Goal: Transaction & Acquisition: Purchase product/service

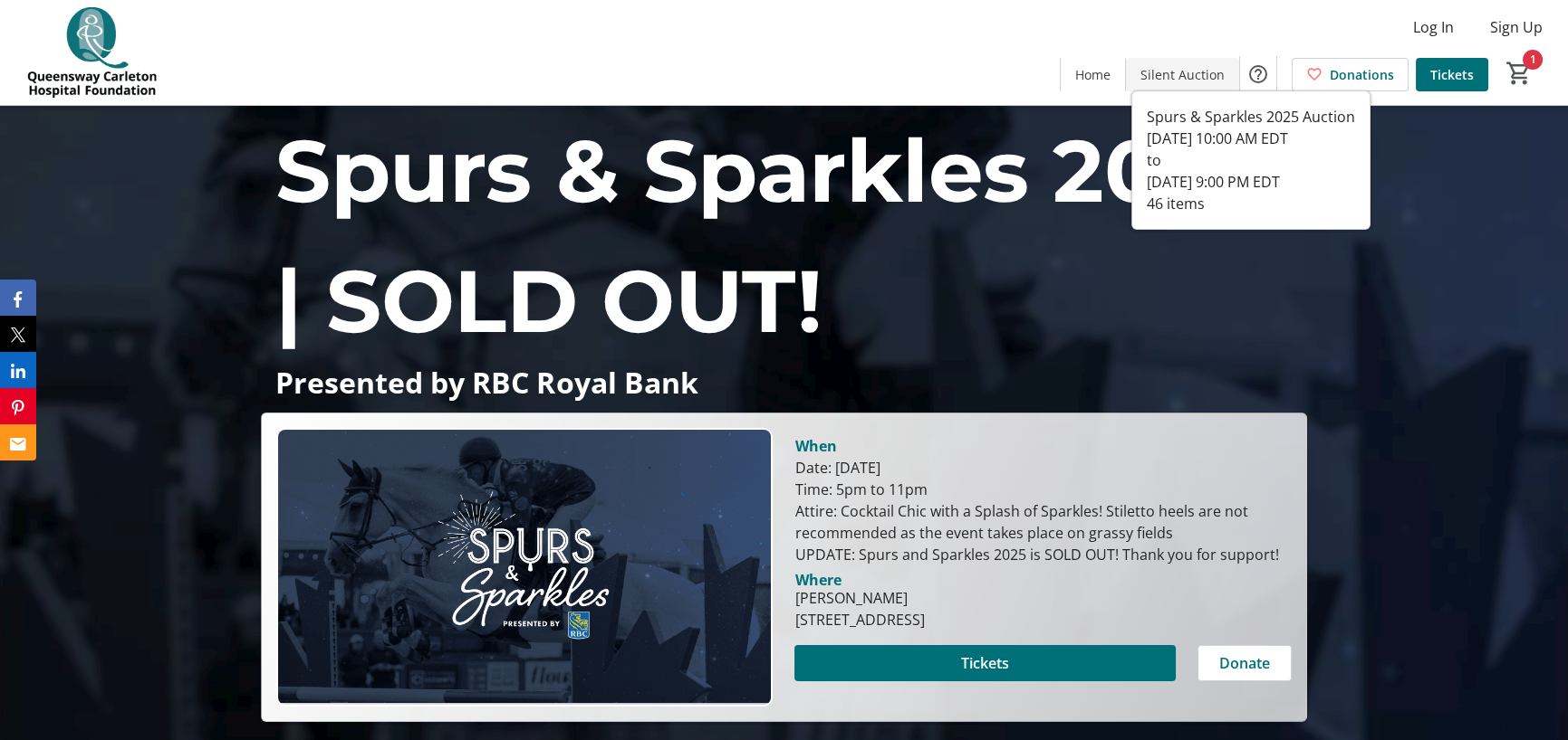
click at [1208, 74] on span "Silent Auction" at bounding box center [1182, 75] width 84 height 19
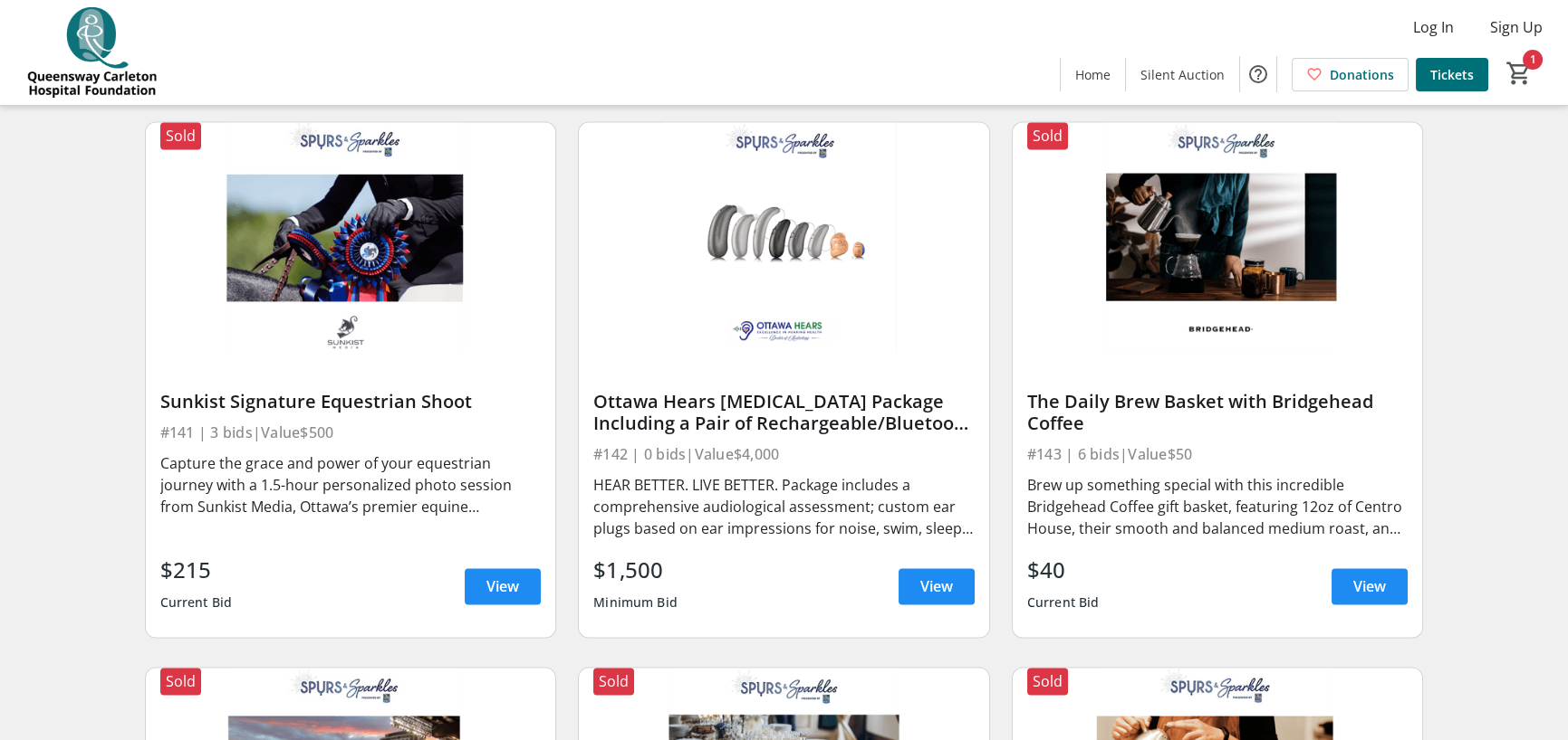
scroll to position [7175, 0]
click at [923, 575] on span "View" at bounding box center [936, 585] width 32 height 22
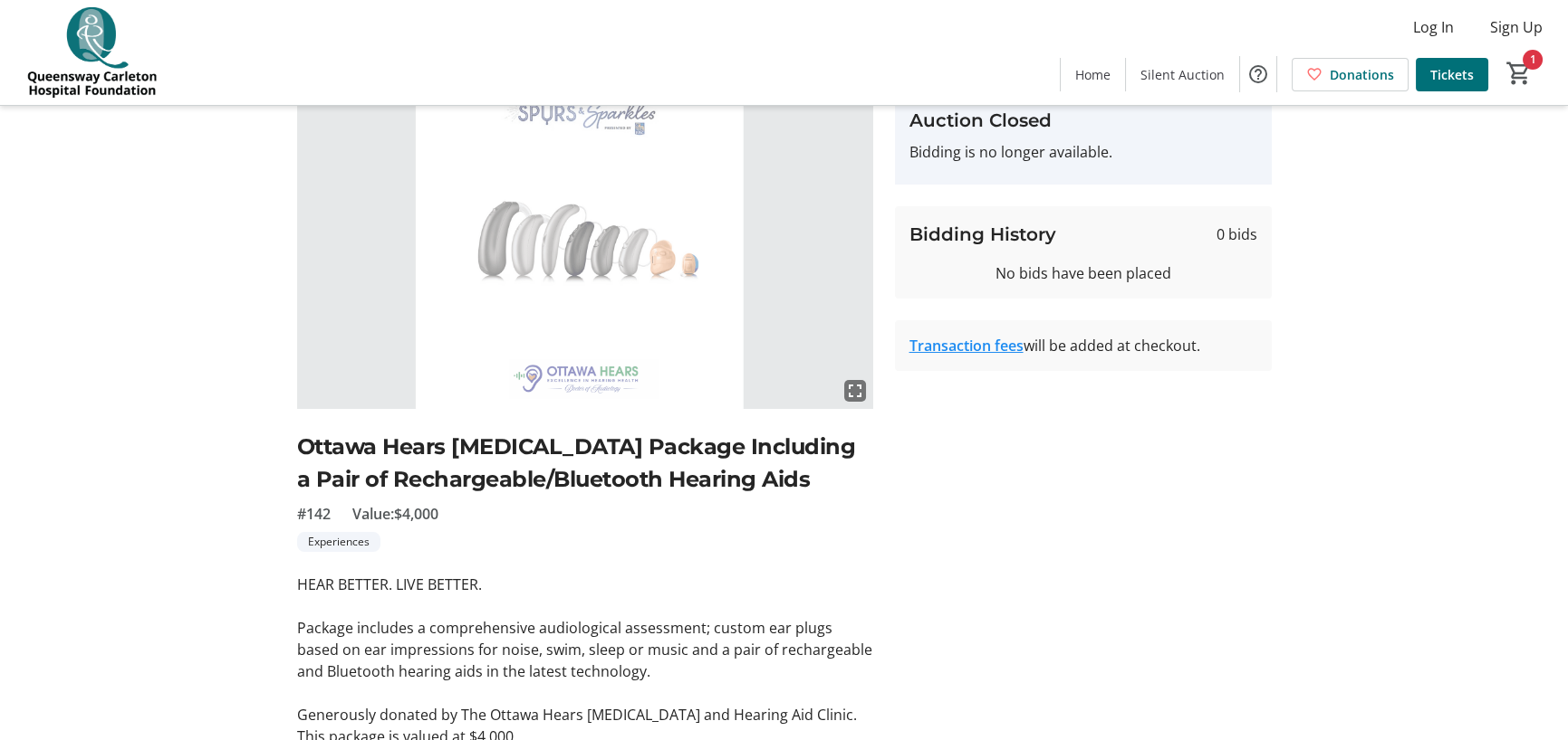
scroll to position [161, 0]
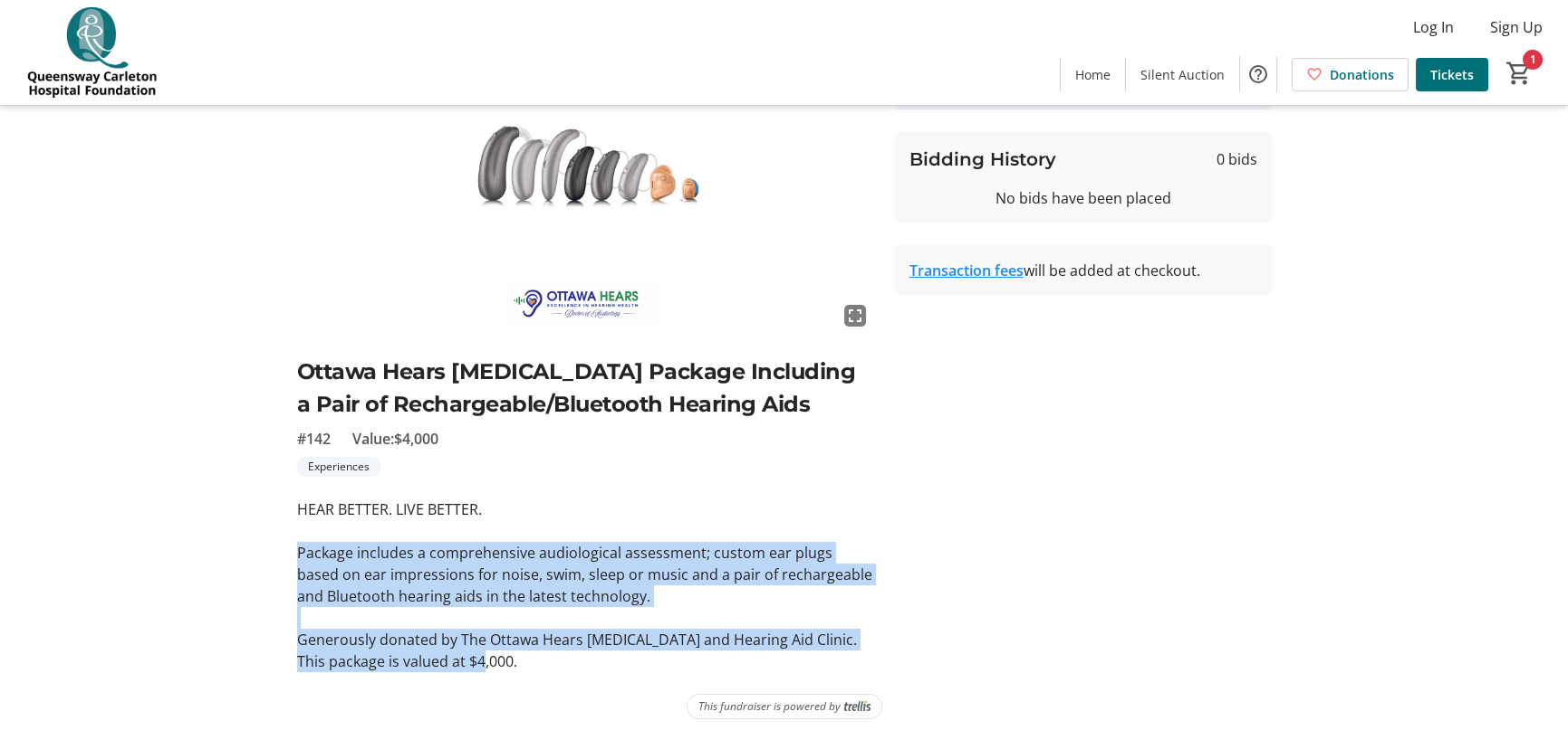
drag, startPoint x: 295, startPoint y: 546, endPoint x: 513, endPoint y: 664, distance: 247.9
click at [513, 664] on tr-auction-item-ui "fullscreen Ottawa Hears Audiology Package Including a Pair of Rechargeable/Blue…" at bounding box center [585, 341] width 598 height 663
copy div "Package includes a comprehensive audiological assessment; custom ear plugs base…"
click at [743, 301] on img at bounding box center [584, 172] width 576 height 324
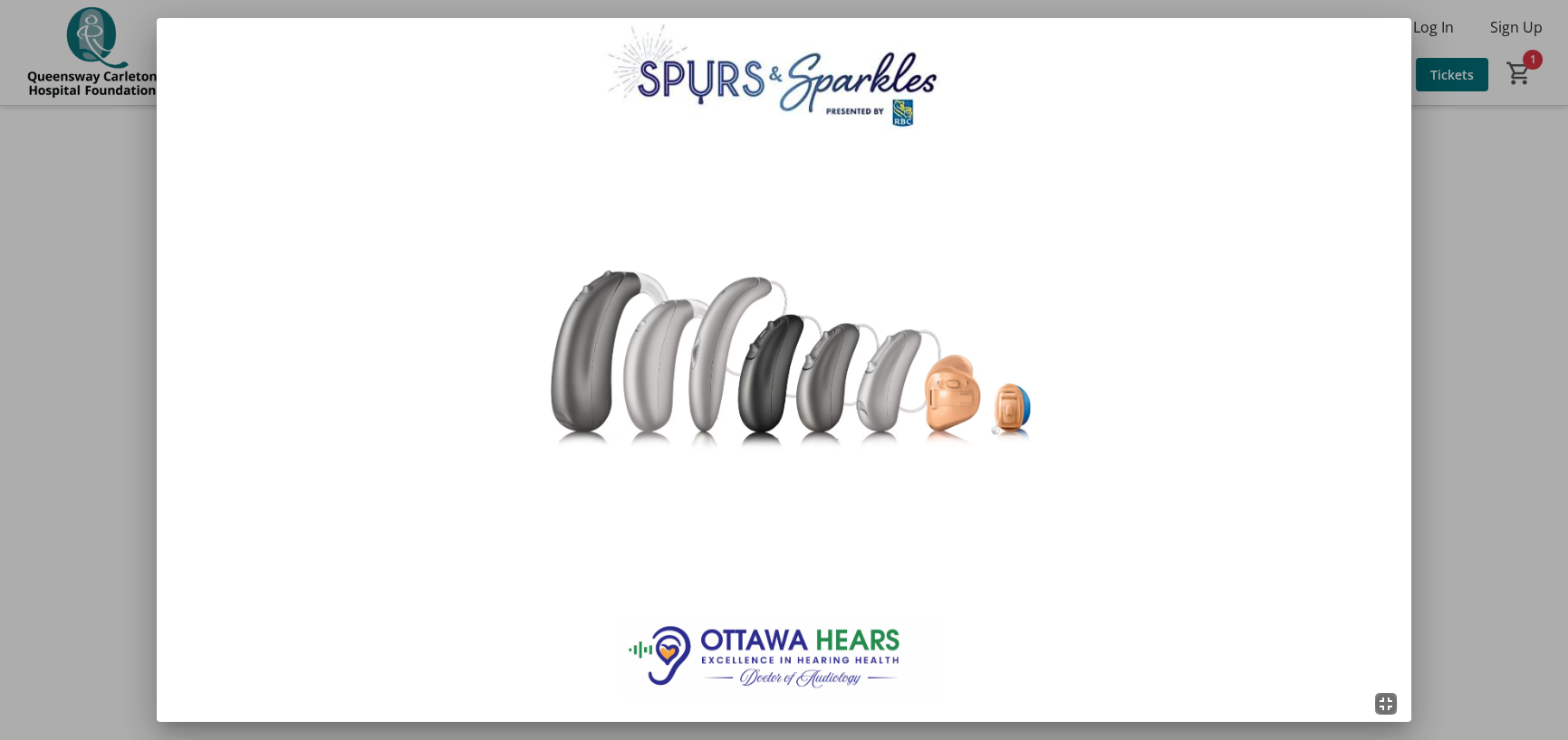
click at [1509, 268] on div at bounding box center [784, 370] width 1568 height 740
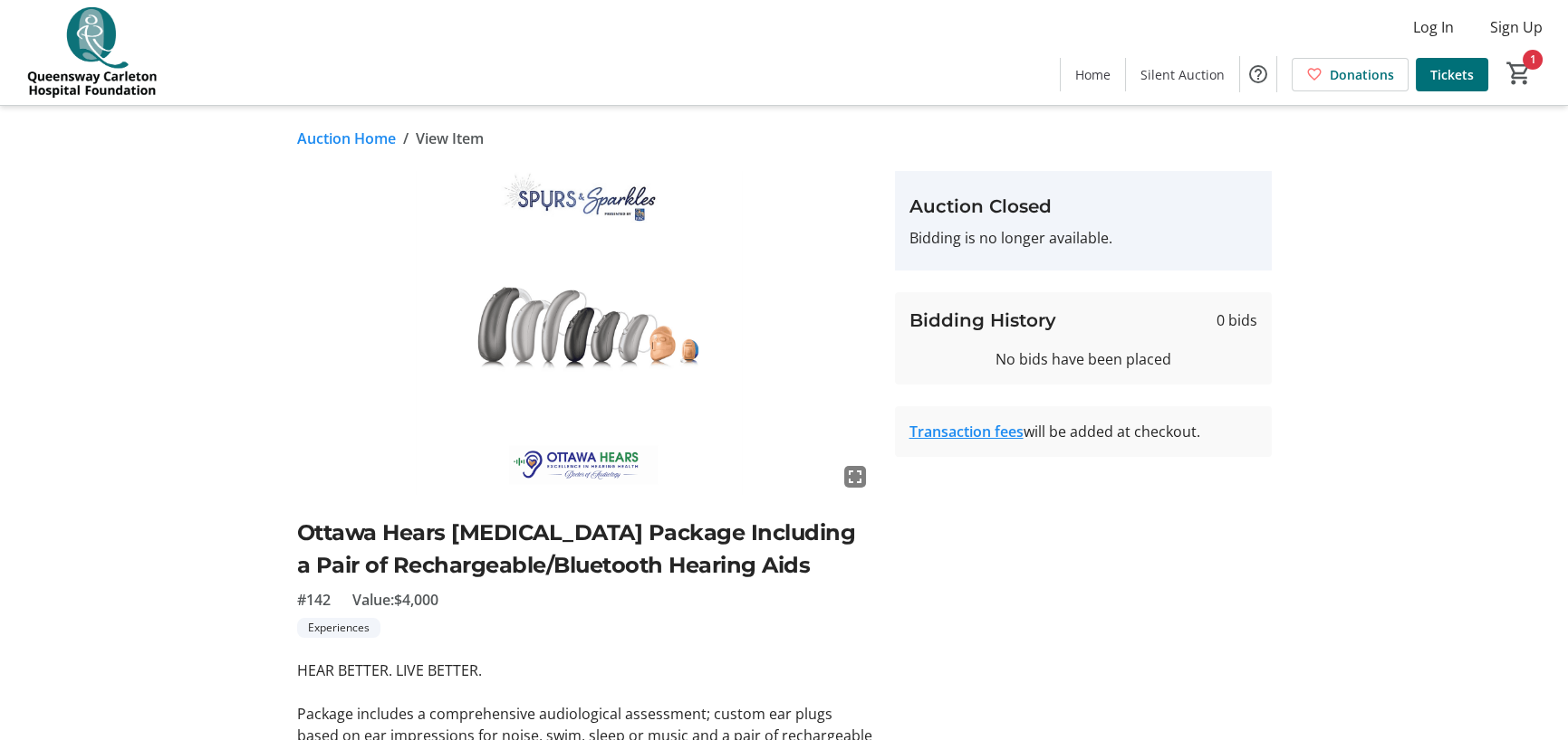
scroll to position [161, 0]
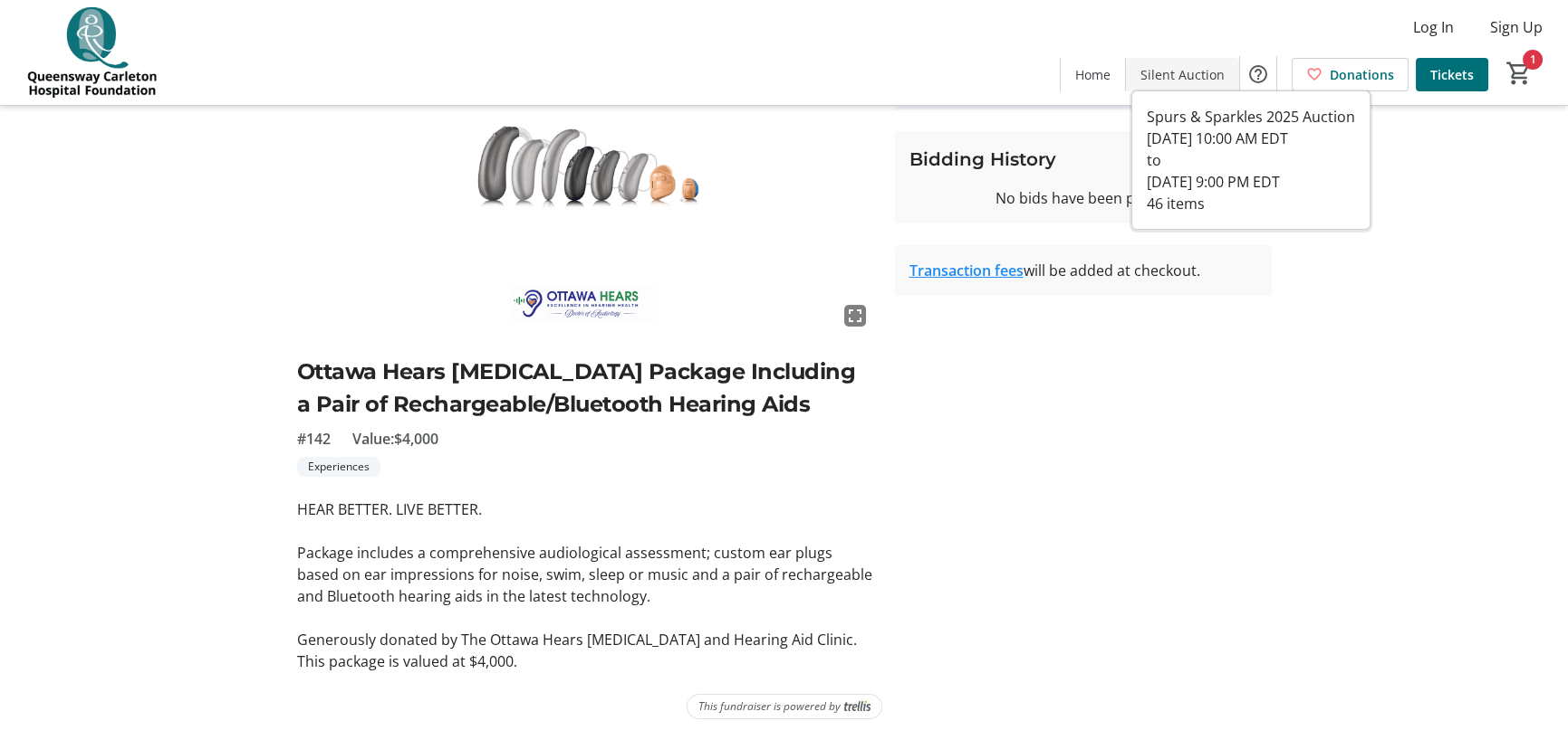
click at [1177, 69] on span "Silent Auction" at bounding box center [1182, 75] width 84 height 19
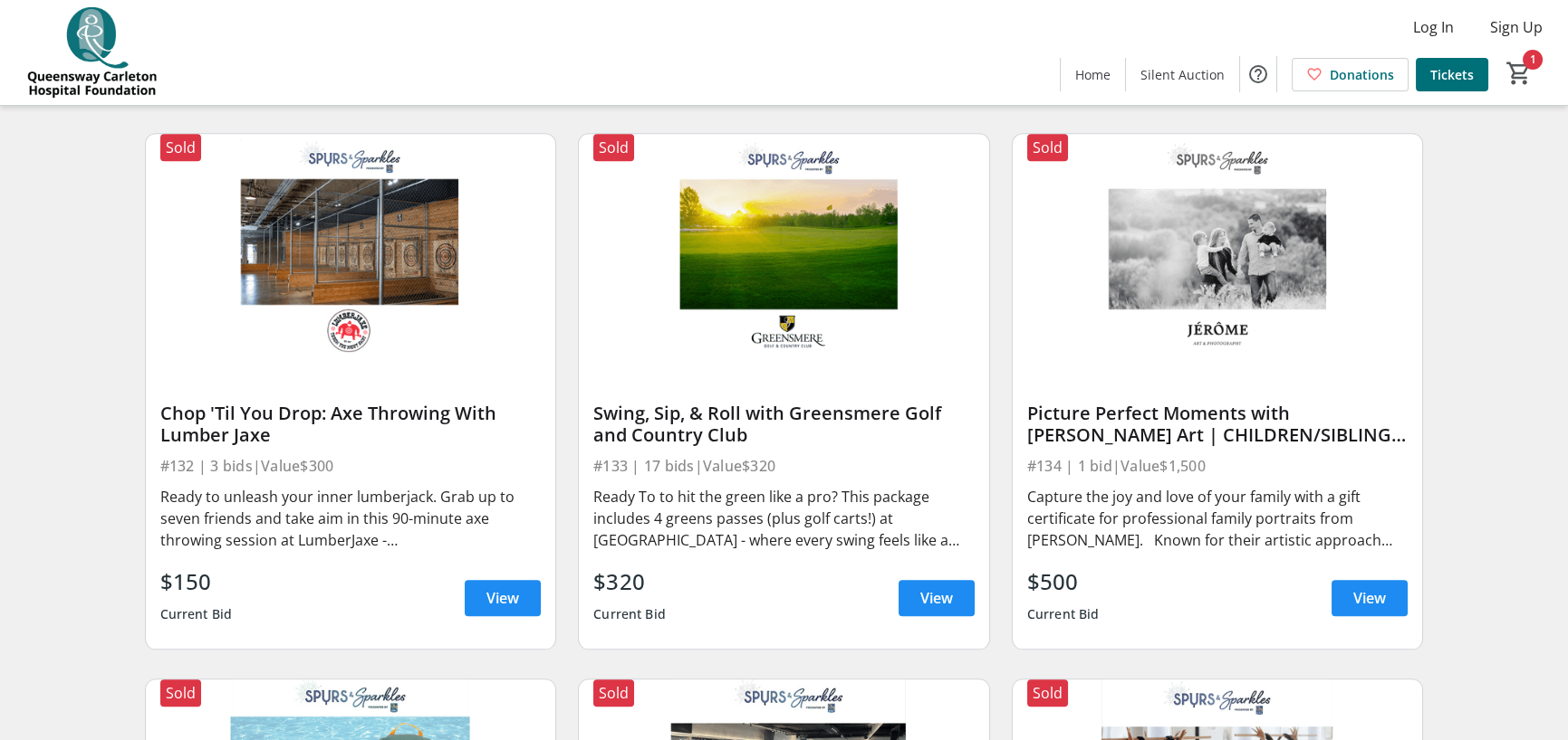
scroll to position [5546, 0]
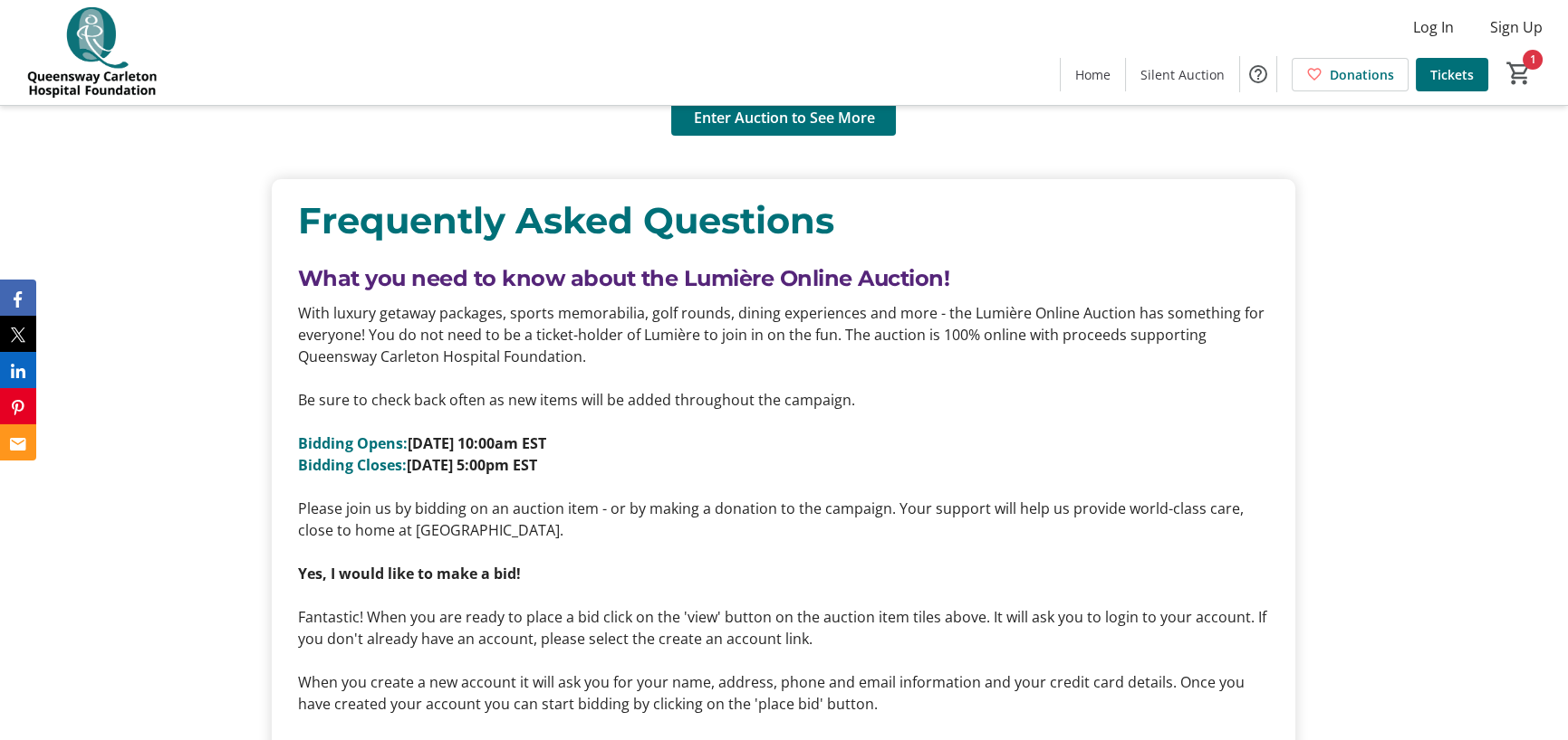
scroll to position [1720, 0]
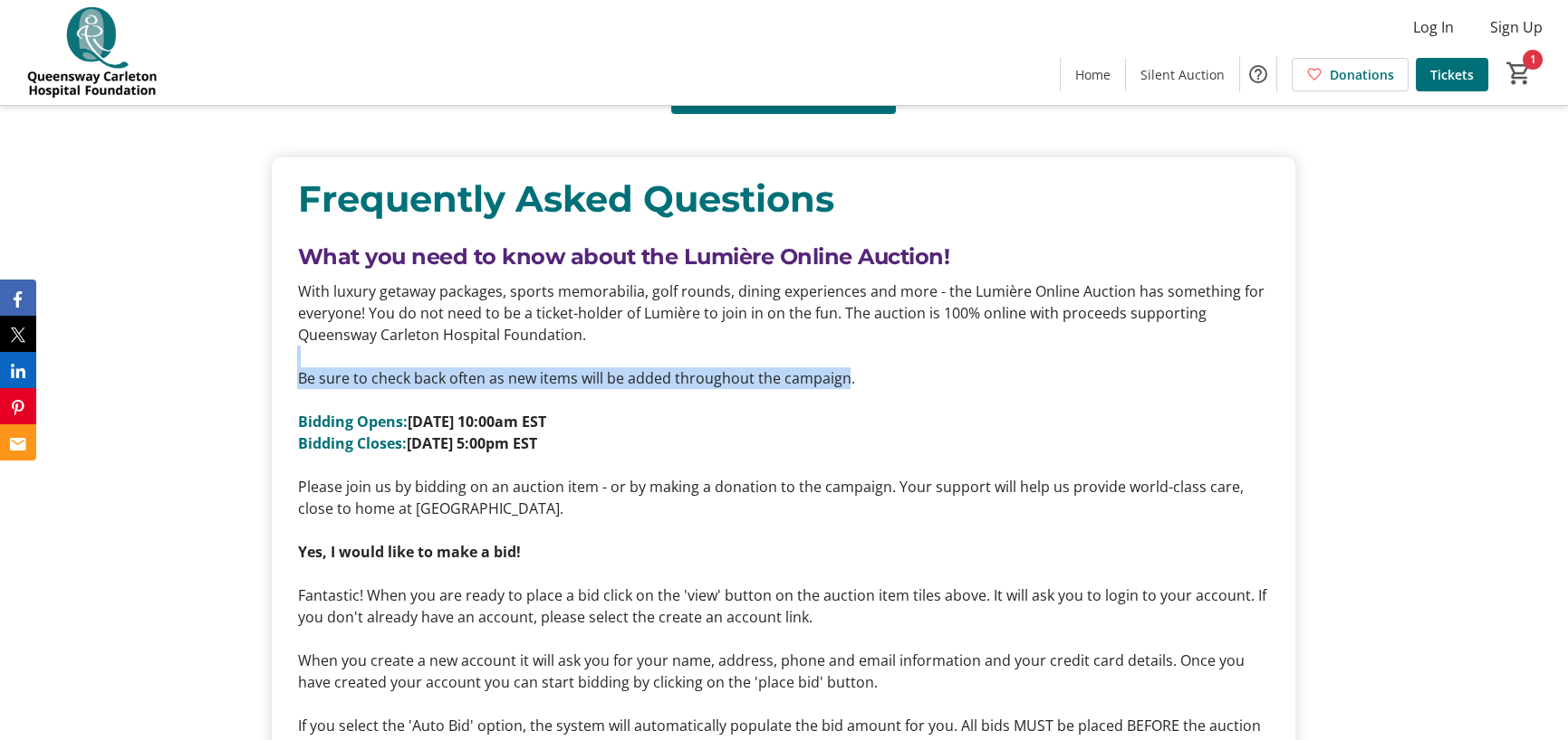
drag, startPoint x: 845, startPoint y: 375, endPoint x: 775, endPoint y: 364, distance: 70.9
click at [775, 364] on div "With luxury getaway packages, sports memorabilia, golf rounds, dining experienc…" at bounding box center [783, 617] width 973 height 674
click at [797, 383] on p "Be sure to check back often as new items will be added throughout the campaign." at bounding box center [783, 378] width 973 height 22
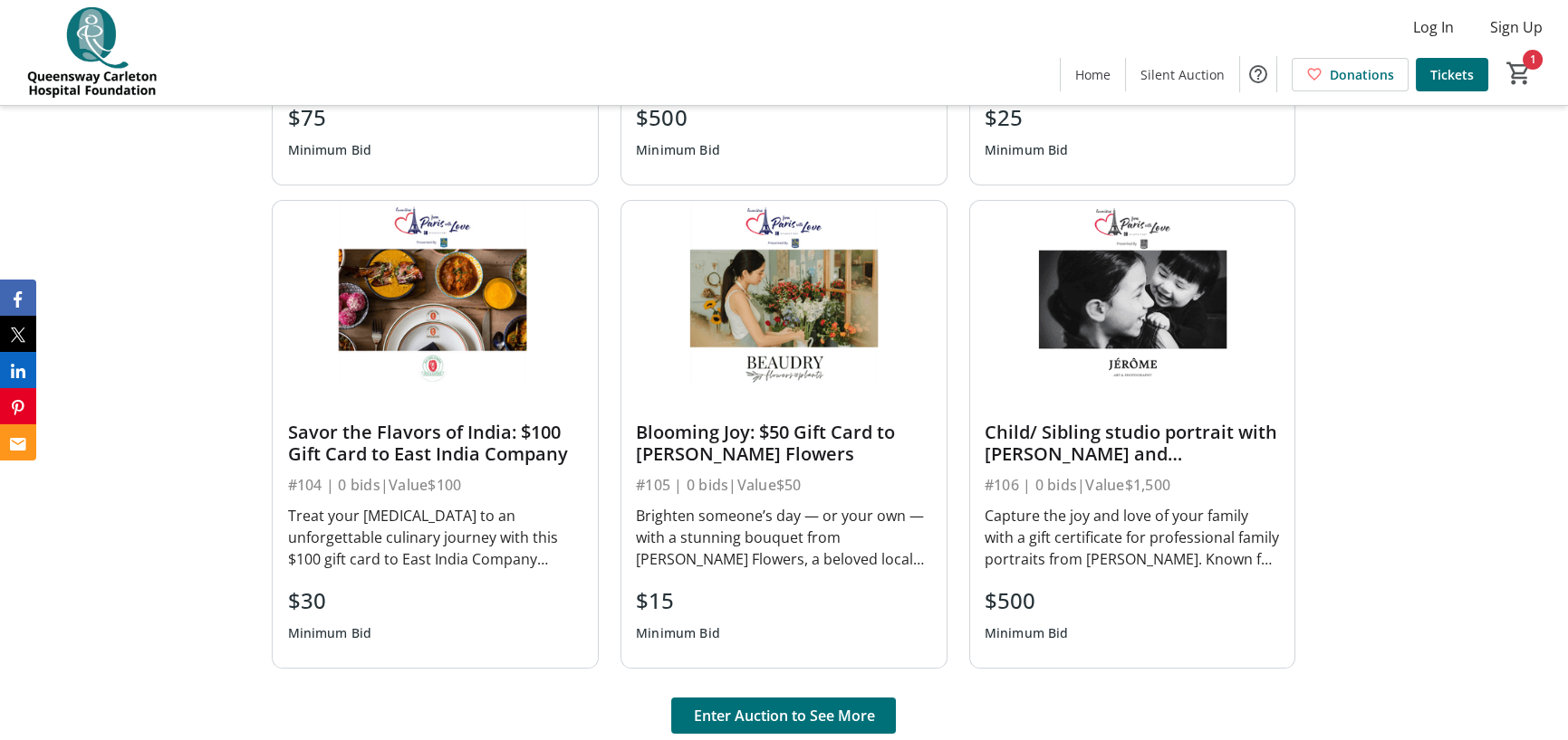
scroll to position [1358, 0]
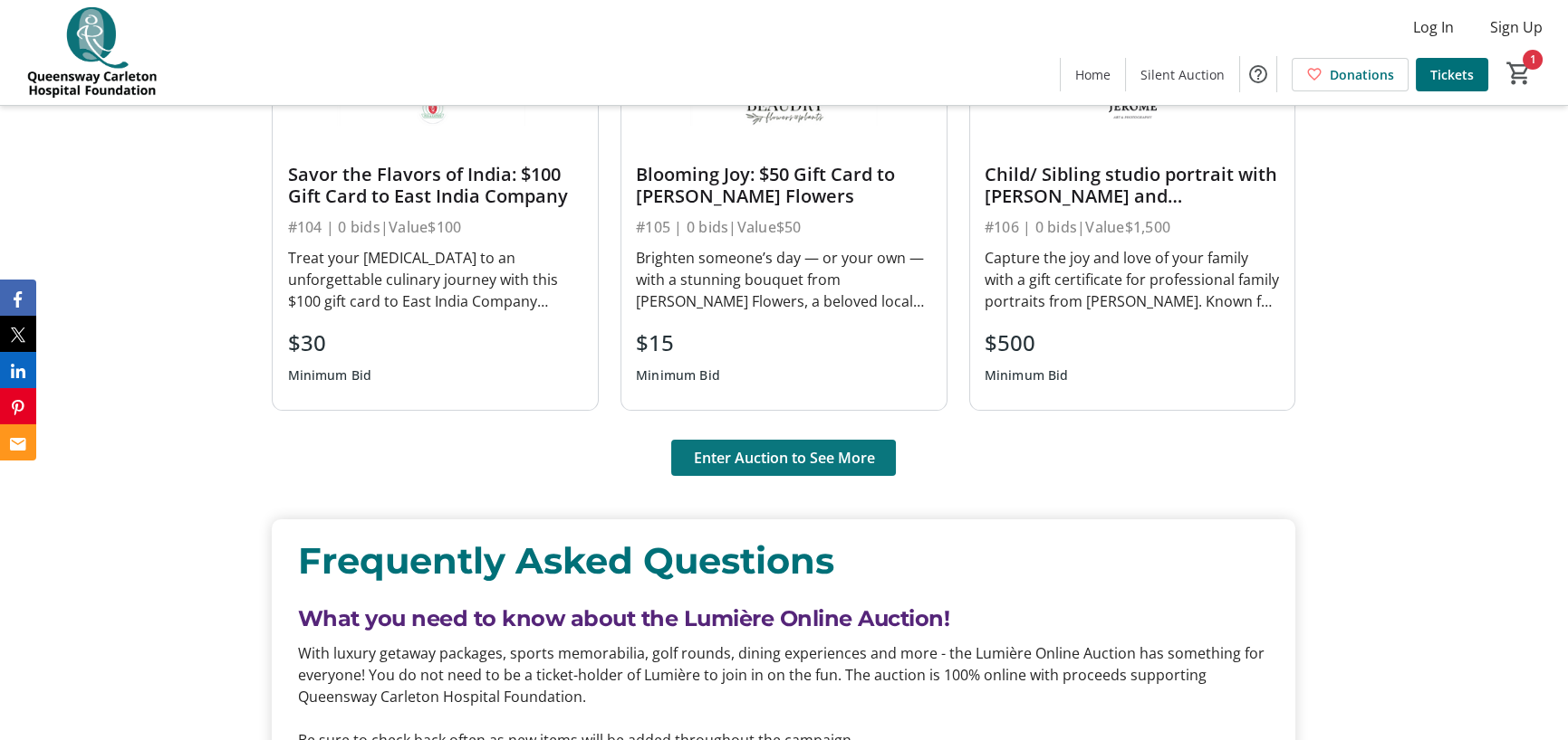
click at [698, 462] on span "Enter Auction to See More" at bounding box center [784, 457] width 182 height 22
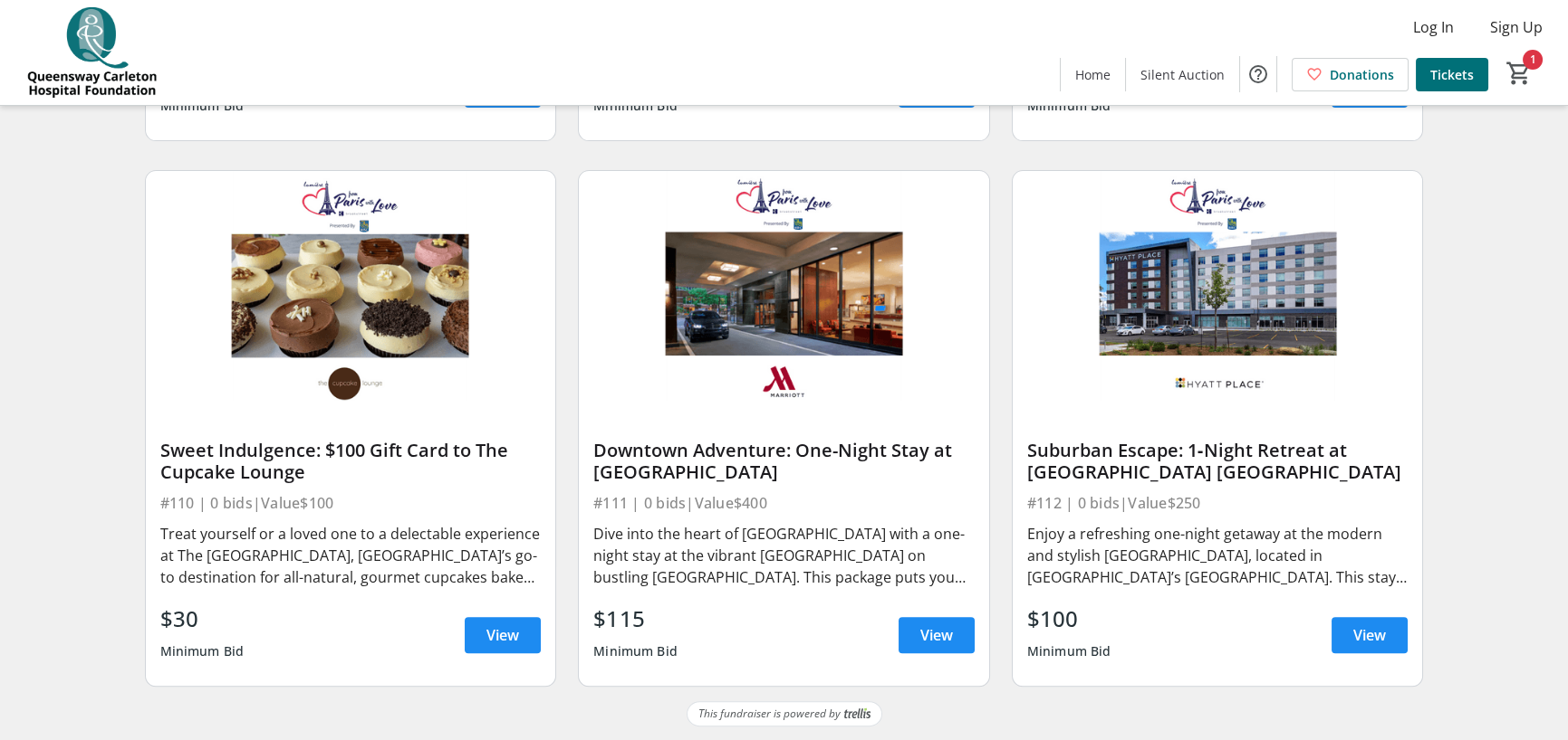
scroll to position [1746, 0]
